Goal: Transaction & Acquisition: Register for event/course

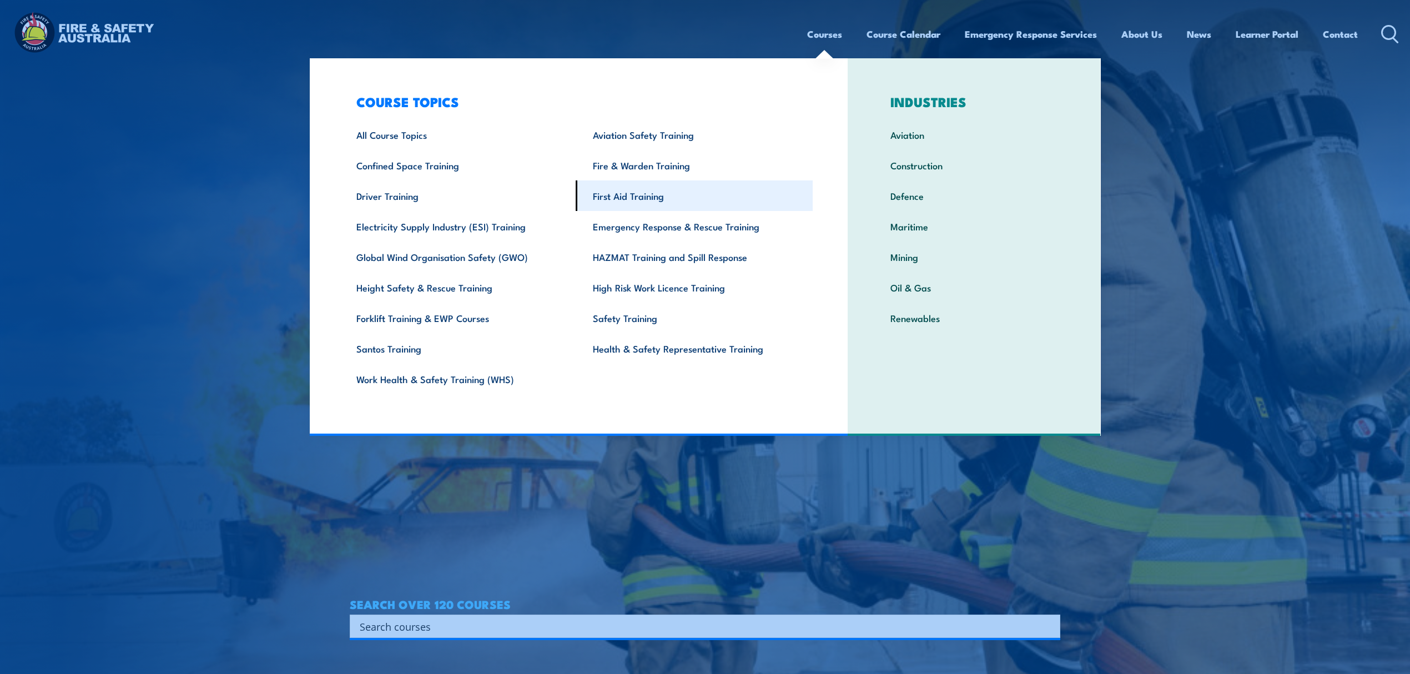
click at [658, 201] on link "First Aid Training" at bounding box center [694, 195] width 237 height 31
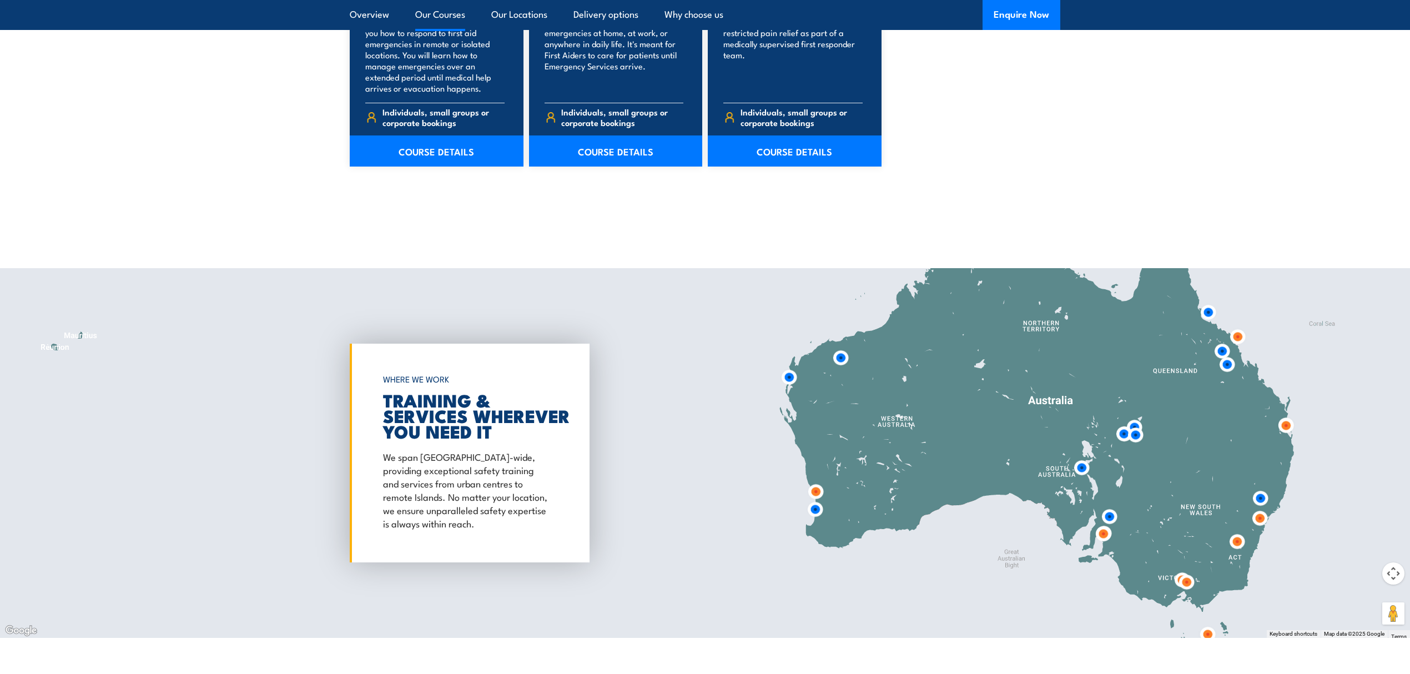
scroll to position [1850, 0]
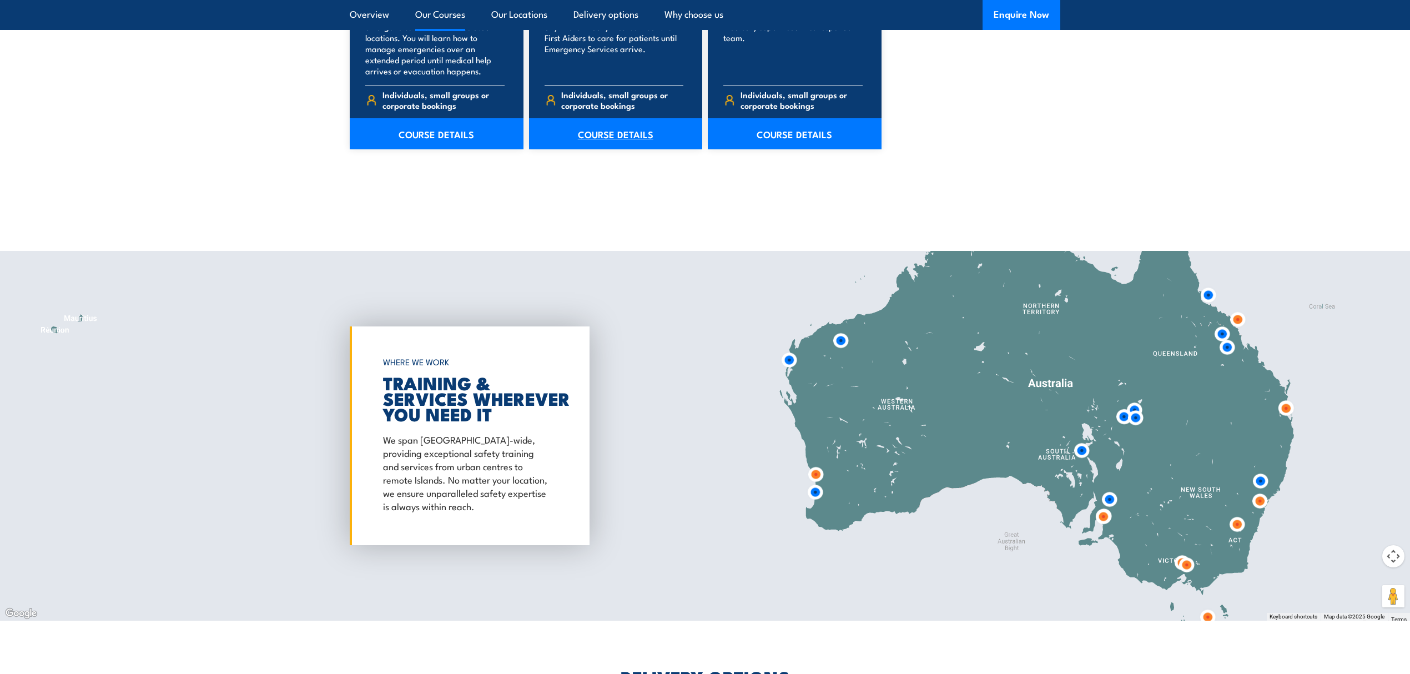
click at [609, 137] on link "COURSE DETAILS" at bounding box center [616, 133] width 174 height 31
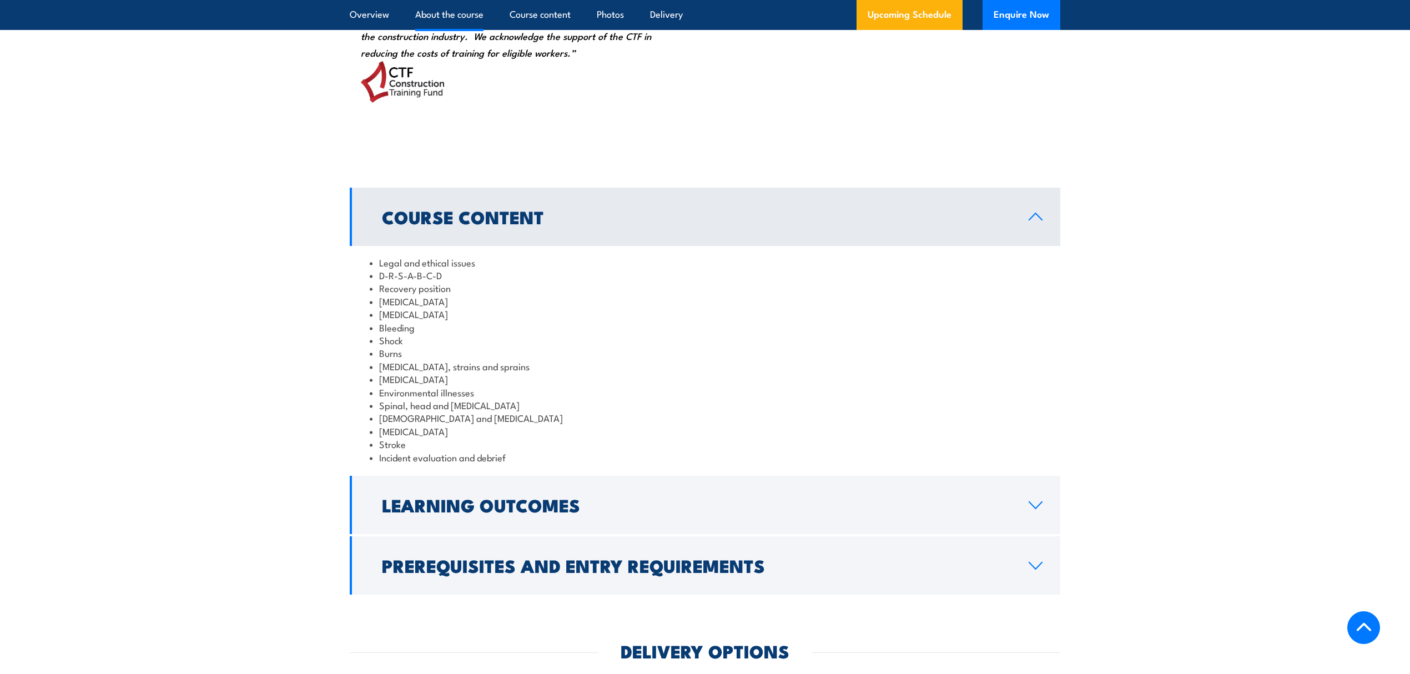
scroll to position [1110, 0]
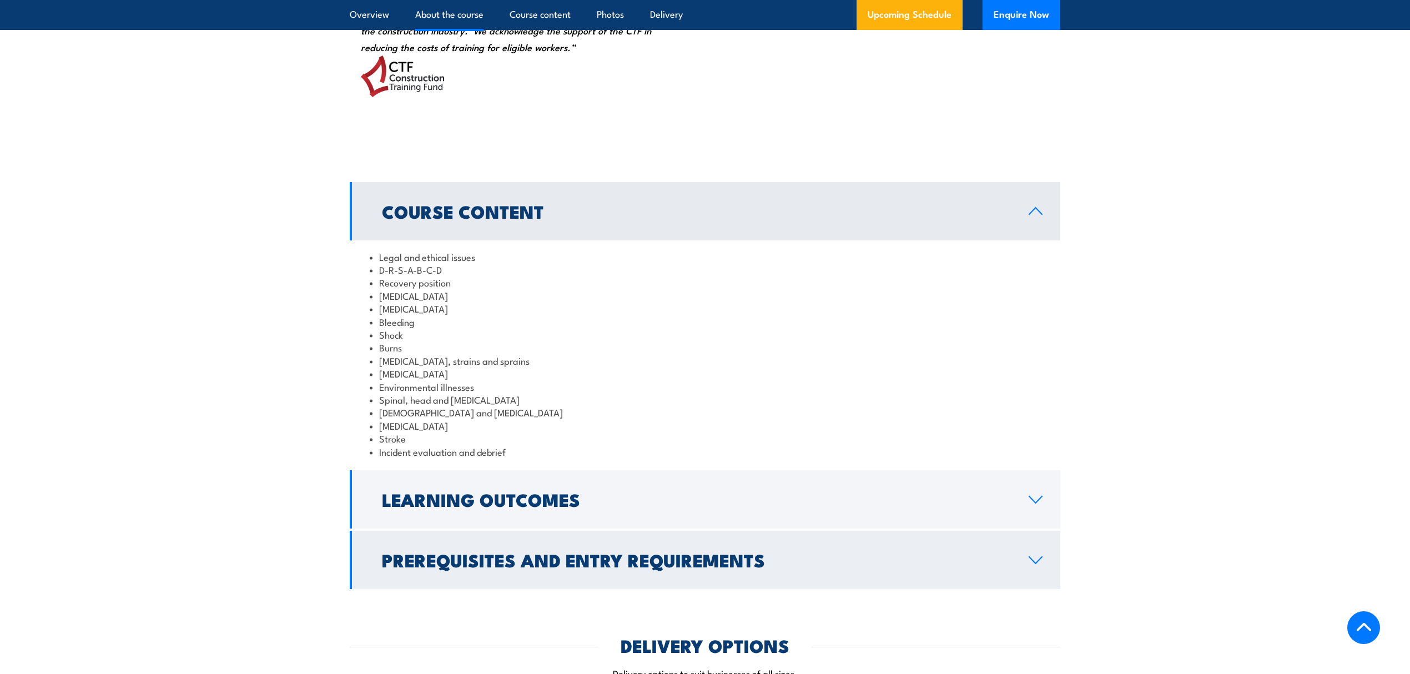
click at [522, 567] on h2 "Prerequisites and Entry Requirements" at bounding box center [696, 560] width 629 height 16
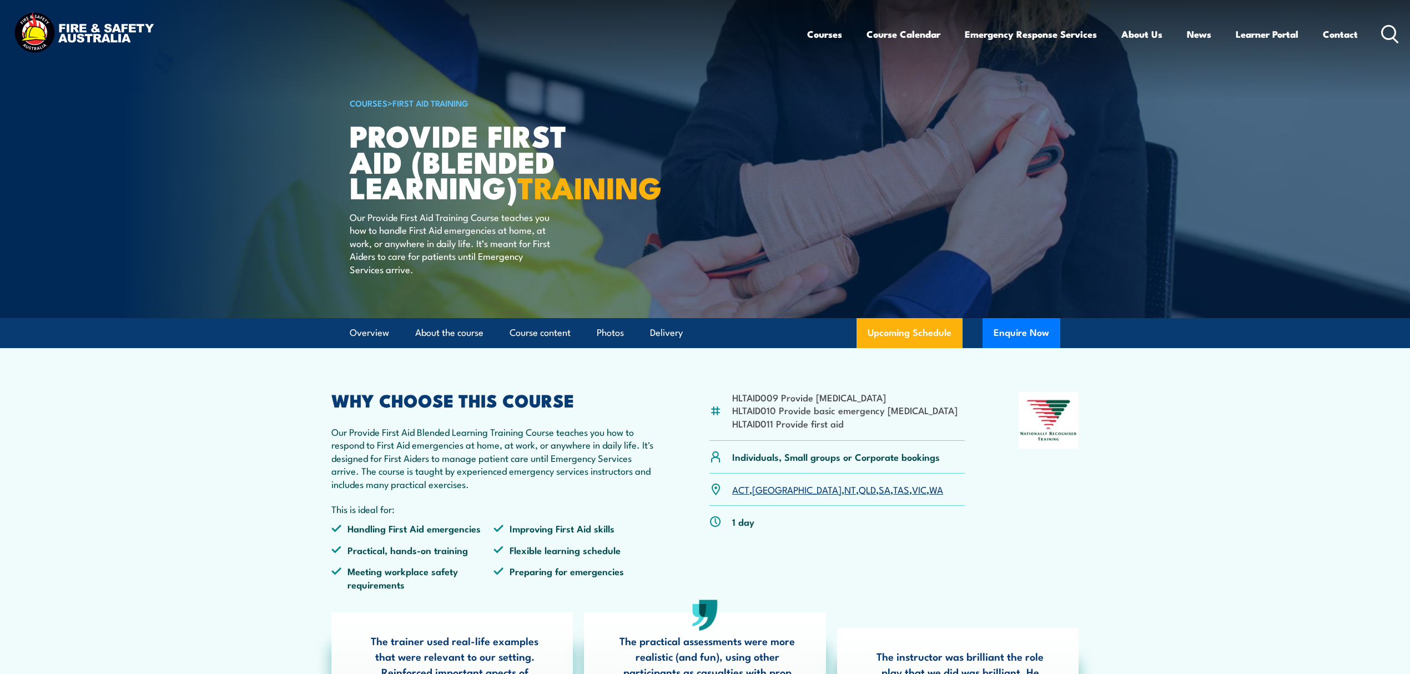
click at [259, 420] on section "HLTAID009 Provide cardiopulmonary resuscitation HLTAID010 Provide basic emergen…" at bounding box center [705, 563] width 1410 height 431
click at [922, 348] on link "Upcoming Schedule" at bounding box center [909, 333] width 106 height 30
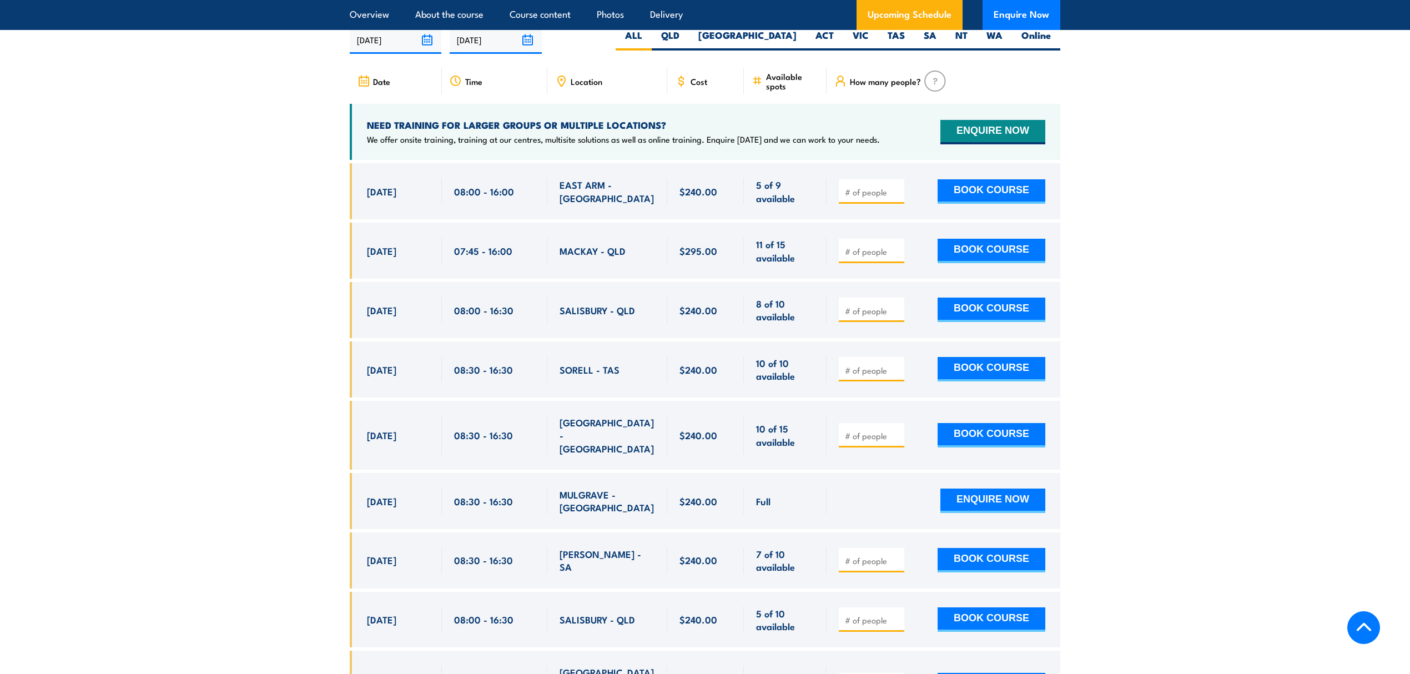
scroll to position [2125, 0]
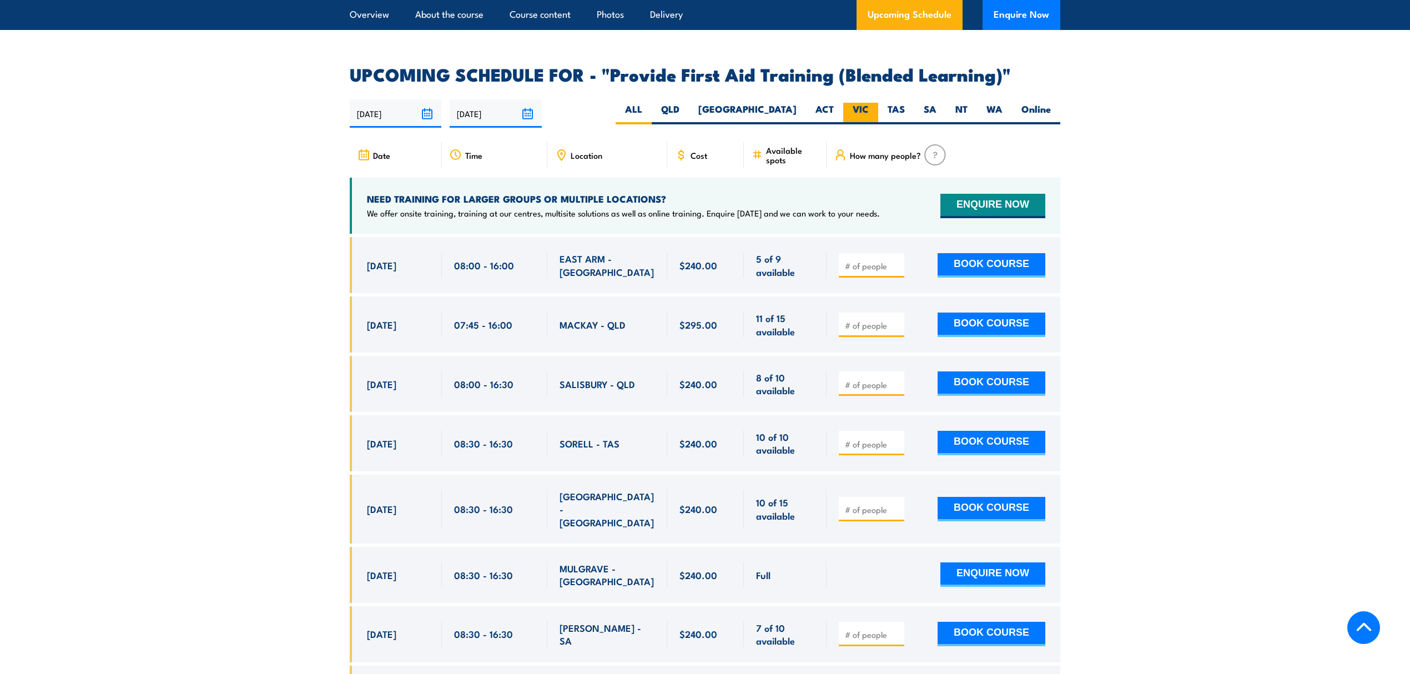
click at [851, 119] on label "VIC" at bounding box center [860, 114] width 35 height 22
click at [869, 110] on input "VIC" at bounding box center [872, 106] width 7 height 7
radio input "true"
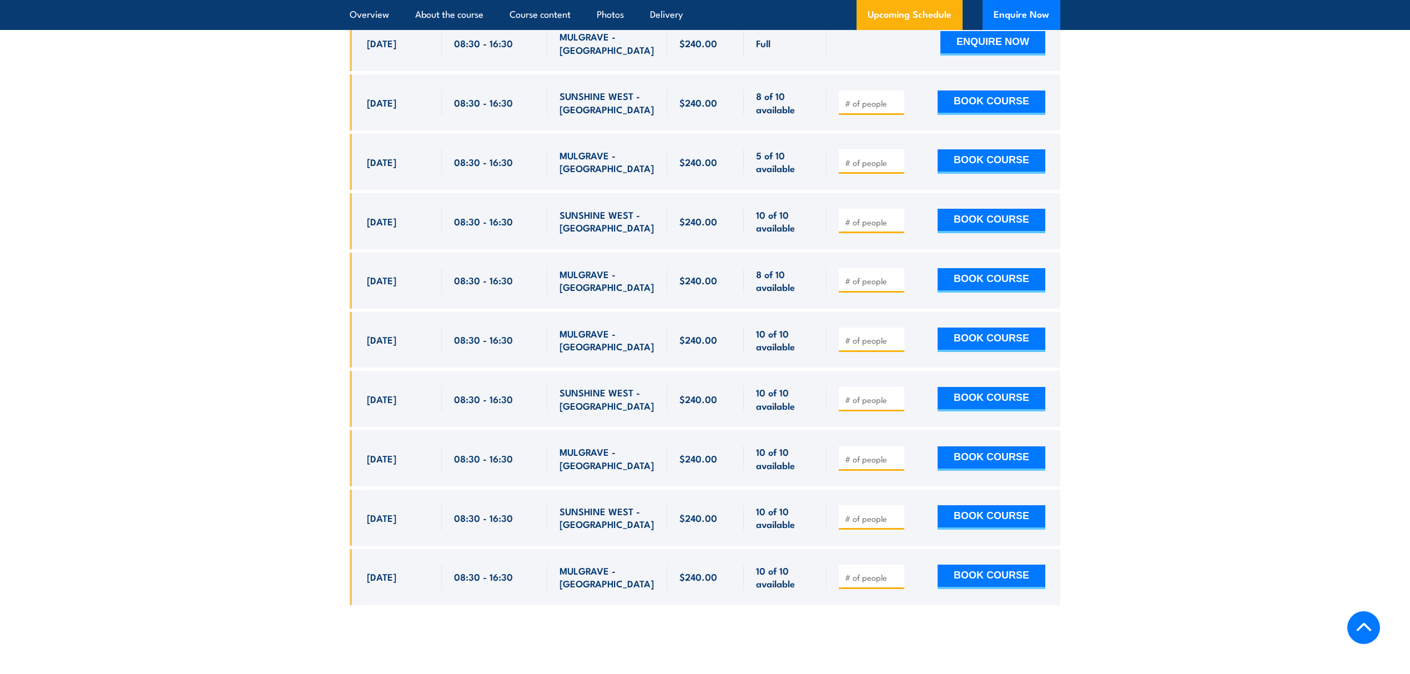
scroll to position [2273, 0]
